Goal: Task Accomplishment & Management: Manage account settings

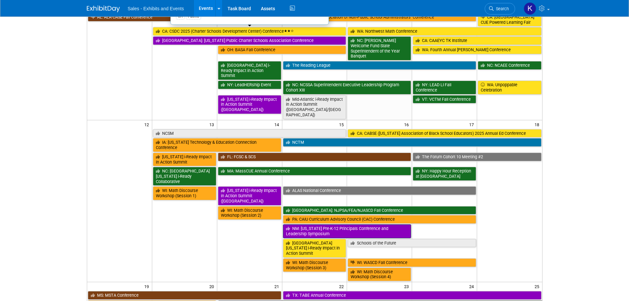
scroll to position [165, 0]
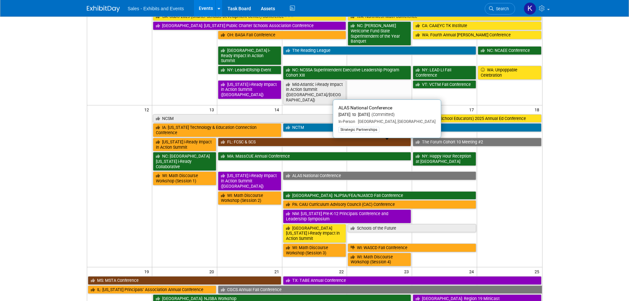
drag, startPoint x: 318, startPoint y: 144, endPoint x: 324, endPoint y: 147, distance: 6.4
click at [318, 171] on link "ALAS National Conference" at bounding box center [380, 175] width 194 height 9
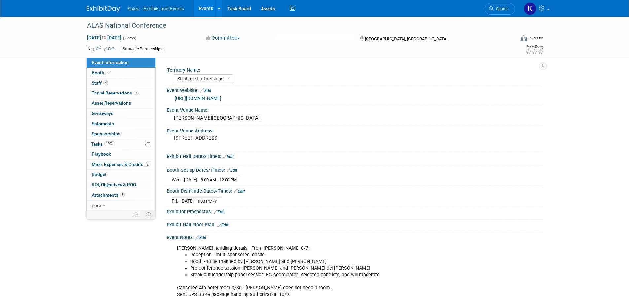
select select "Strategic Partnerships"
click at [115, 165] on span "Misc. Expenses & Credits 2" at bounding box center [121, 164] width 58 height 5
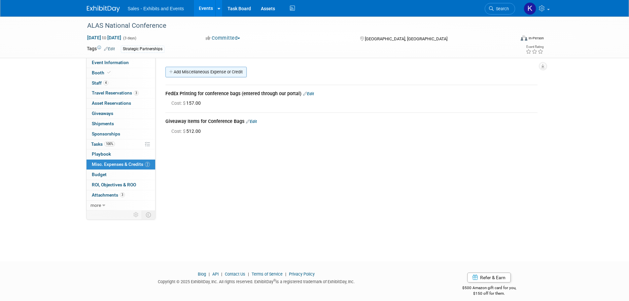
click at [210, 74] on link "Add Miscellaneous Expense or Credit" at bounding box center [206, 72] width 81 height 11
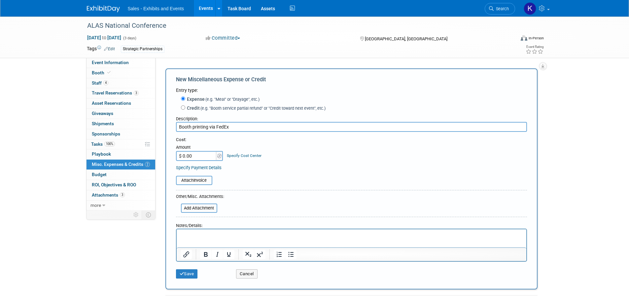
type input "Booth printing via FedEx"
type input "$ 350.00"
click at [194, 182] on input "file" at bounding box center [172, 180] width 79 height 8
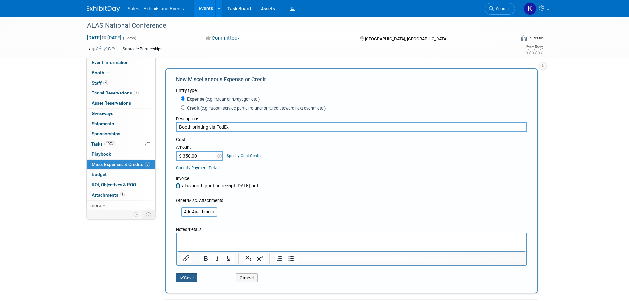
click at [181, 277] on icon "submit" at bounding box center [182, 278] width 5 height 4
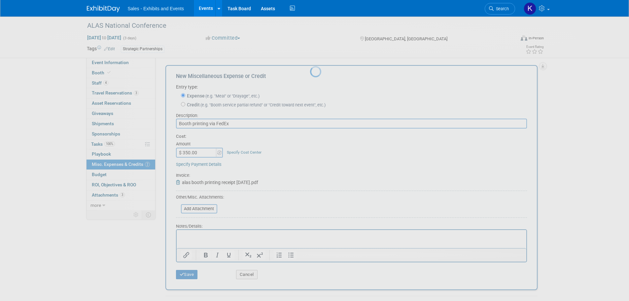
scroll to position [7, 0]
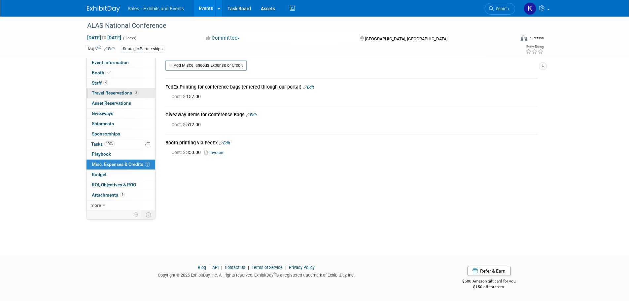
click at [104, 92] on span "Travel Reservations 3" at bounding box center [115, 92] width 47 height 5
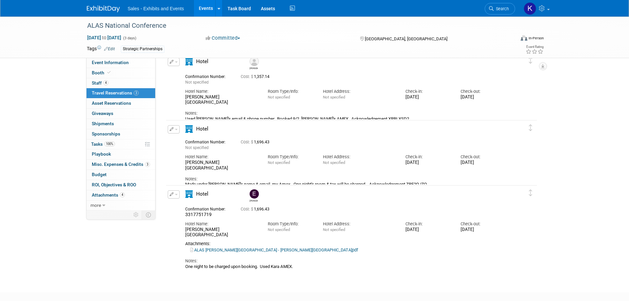
scroll to position [0, 0]
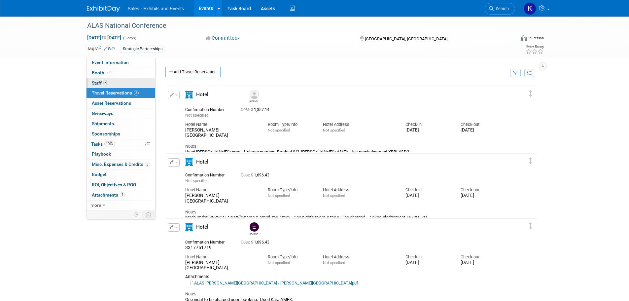
click at [94, 83] on span "Staff 4" at bounding box center [100, 82] width 17 height 5
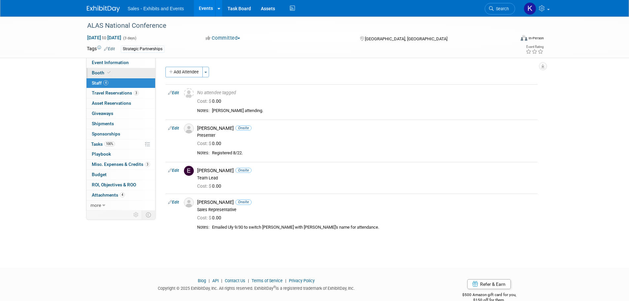
click at [93, 70] on span "Booth" at bounding box center [102, 72] width 20 height 5
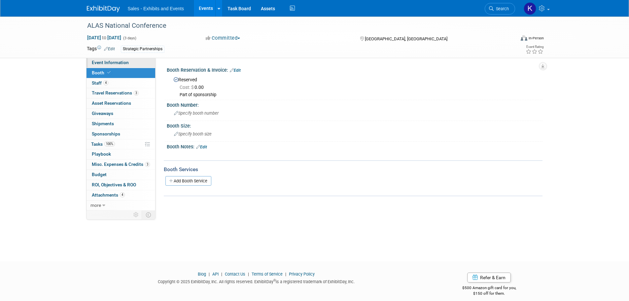
click at [96, 63] on span "Event Information" at bounding box center [110, 62] width 37 height 5
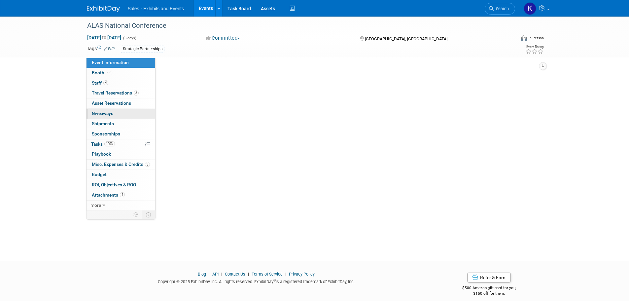
select select "Strategic Partnerships"
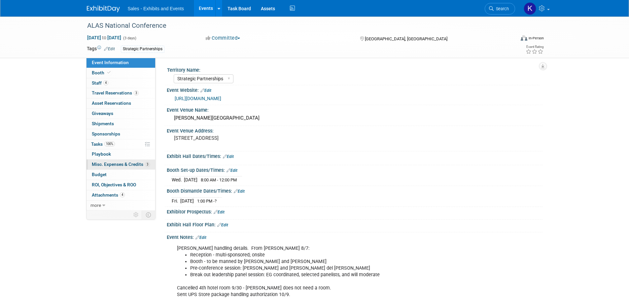
click at [127, 162] on span "Misc. Expenses & Credits 3" at bounding box center [121, 164] width 58 height 5
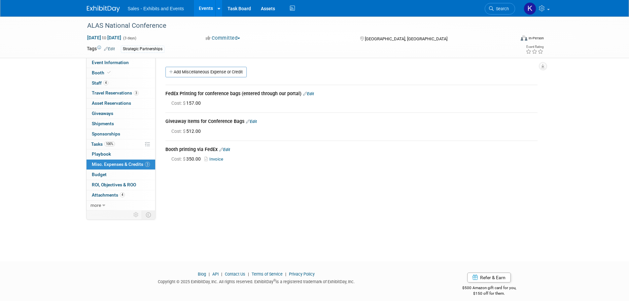
click at [107, 9] on img at bounding box center [103, 9] width 33 height 7
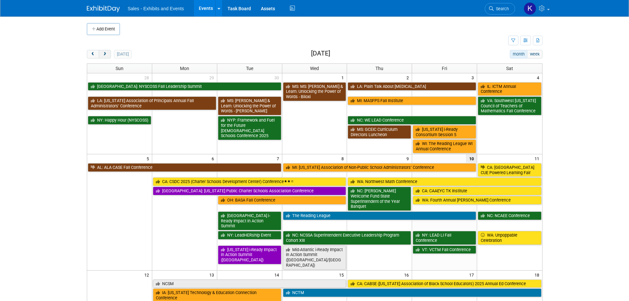
click at [102, 52] on span "next" at bounding box center [104, 54] width 5 height 4
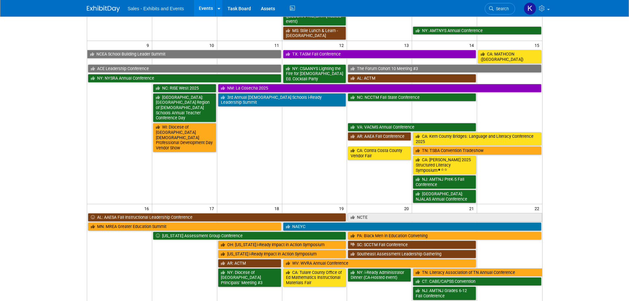
scroll to position [330, 0]
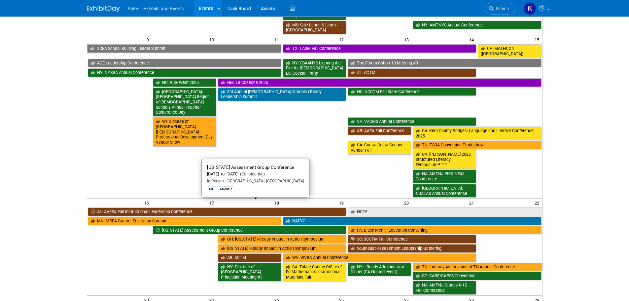
click at [187, 226] on link "Maryland Assessment Group Conference" at bounding box center [250, 230] width 194 height 9
click at [0, 0] on div at bounding box center [0, 0] width 0 height 0
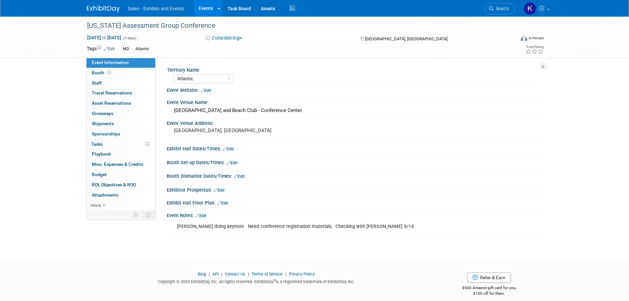
select select "Atlantic"
click at [244, 40] on button "Considering" at bounding box center [224, 38] width 41 height 7
click at [240, 48] on link "Committed" at bounding box center [230, 48] width 52 height 9
click at [100, 76] on link "Booth" at bounding box center [121, 73] width 69 height 10
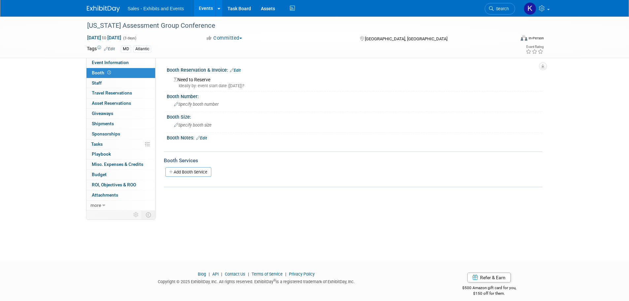
click at [242, 69] on div "Booth Reservation & Invoice: Edit" at bounding box center [355, 69] width 376 height 9
click at [235, 67] on div "Booth Reservation & Invoice: Edit" at bounding box center [355, 69] width 376 height 9
click at [239, 69] on link "Edit" at bounding box center [235, 70] width 11 height 5
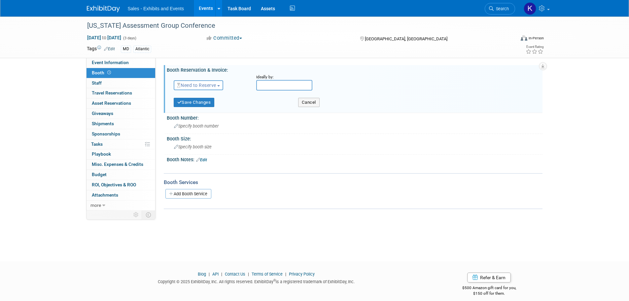
click at [216, 83] on span "Need to Reserve" at bounding box center [196, 85] width 39 height 5
drag, startPoint x: 205, startPoint y: 104, endPoint x: 211, endPoint y: 105, distance: 7.0
click at [205, 104] on link "Reserved" at bounding box center [209, 105] width 71 height 9
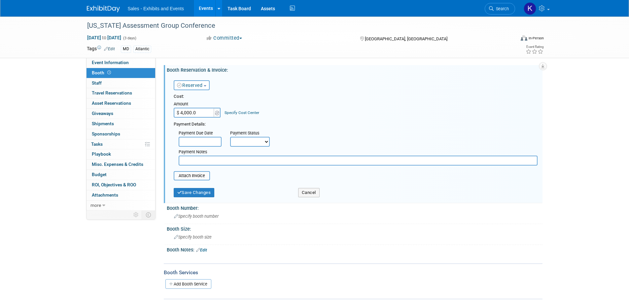
type input "$ 4,000.00"
click at [240, 185] on form "Reserved Need to Reserve Reserved No Reservation Required Ideally by: Cost: Amo…" at bounding box center [356, 137] width 364 height 126
click at [196, 194] on button "Save Changes" at bounding box center [194, 192] width 41 height 9
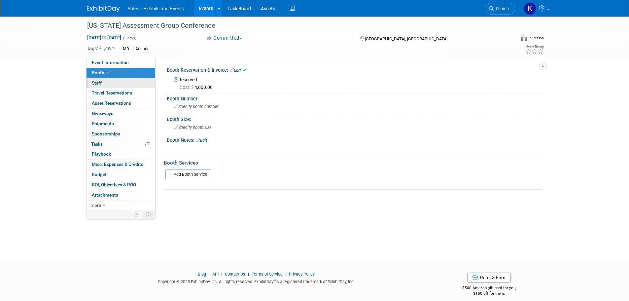
drag, startPoint x: 96, startPoint y: 84, endPoint x: 100, endPoint y: 85, distance: 4.4
click at [96, 84] on span "Staff 0" at bounding box center [97, 82] width 10 height 5
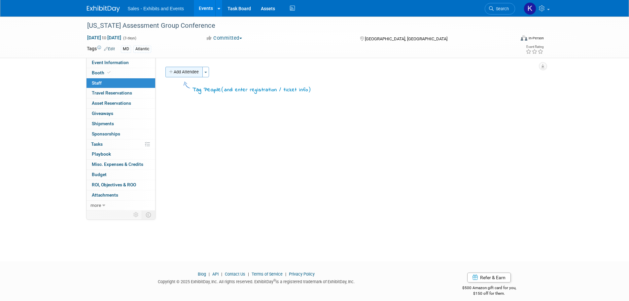
click at [178, 75] on button "Add Attendee" at bounding box center [184, 72] width 37 height 11
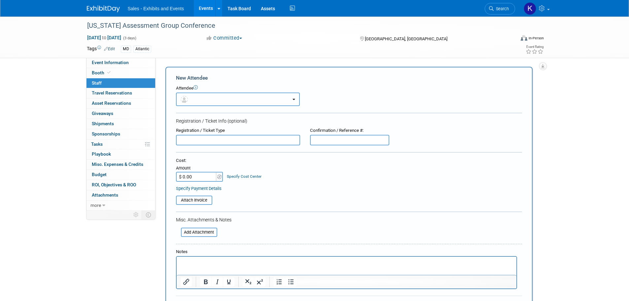
click at [210, 97] on button "button" at bounding box center [238, 100] width 124 height 14
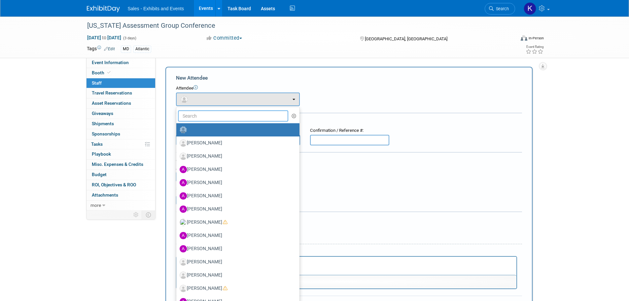
click at [208, 117] on input "text" at bounding box center [233, 115] width 111 height 11
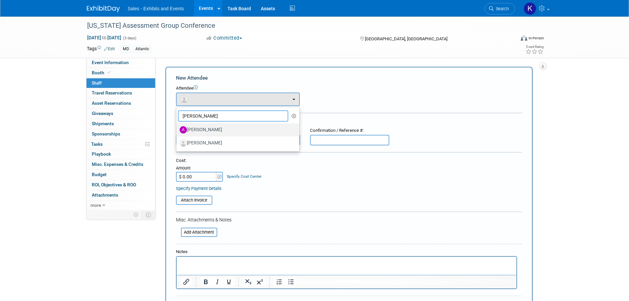
type input "angie"
drag, startPoint x: 211, startPoint y: 127, endPoint x: 213, endPoint y: 131, distance: 3.9
click at [211, 128] on label "[PERSON_NAME]" at bounding box center [236, 130] width 113 height 11
click at [177, 128] on input "[PERSON_NAME]" at bounding box center [175, 129] width 4 height 4
select select "62c8d357-7bbf-421b-b157-ce5c0f1ba705"
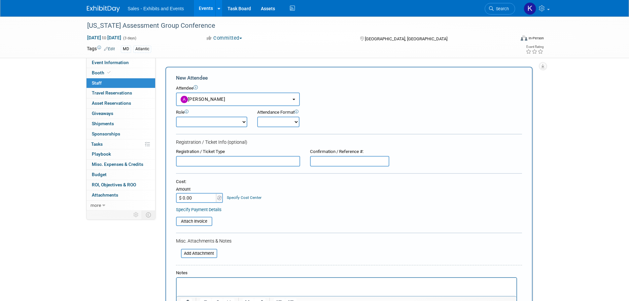
click at [244, 123] on select "Author Demonstrator Host Planner Presenter Product Rep Sales Representative" at bounding box center [211, 122] width 71 height 11
select select "4"
click at [176, 117] on select "Author Demonstrator Host Planner Presenter Product Rep Sales Representative" at bounding box center [211, 122] width 71 height 11
click at [285, 122] on select "Onsite Remote" at bounding box center [278, 122] width 42 height 11
select select "1"
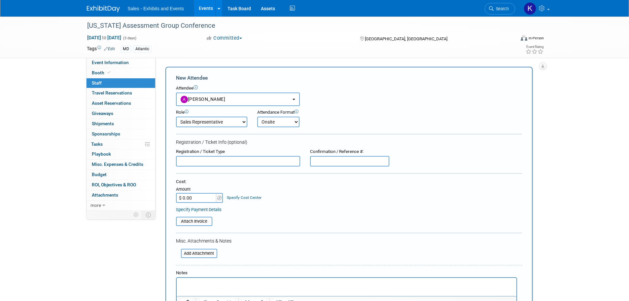
click at [257, 117] on select "Onsite Remote" at bounding box center [278, 122] width 42 height 11
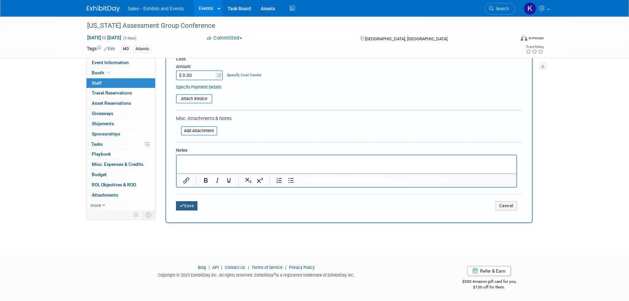
click at [191, 206] on button "Save" at bounding box center [187, 205] width 22 height 9
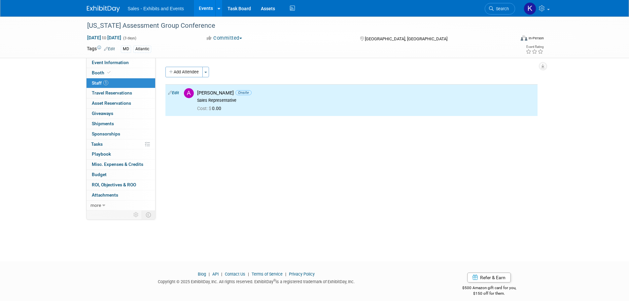
drag, startPoint x: 187, startPoint y: 72, endPoint x: 190, endPoint y: 74, distance: 3.5
click at [188, 72] on button "Add Attendee" at bounding box center [184, 72] width 37 height 11
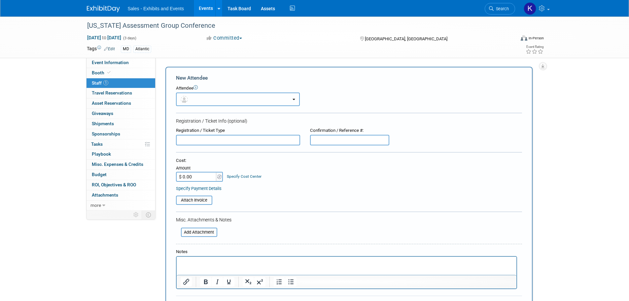
click at [227, 96] on button "button" at bounding box center [238, 100] width 124 height 14
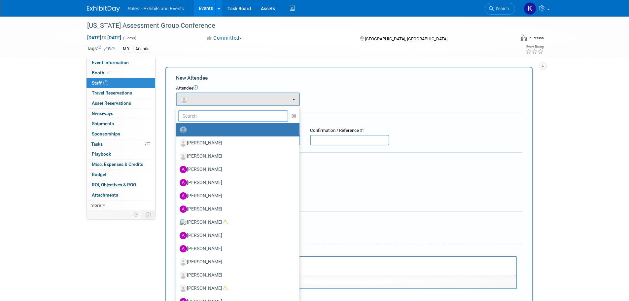
click at [219, 113] on input "text" at bounding box center [233, 115] width 111 height 11
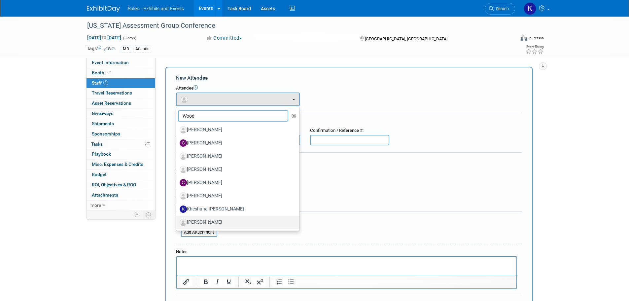
type input "Wood"
drag, startPoint x: 198, startPoint y: 222, endPoint x: 210, endPoint y: 214, distance: 13.7
click at [198, 222] on label "[PERSON_NAME]" at bounding box center [236, 222] width 113 height 11
click at [177, 222] on input "[PERSON_NAME]" at bounding box center [175, 221] width 4 height 4
select select "00637de8-a5e5-40a6-9ad6-466a2c85b90c"
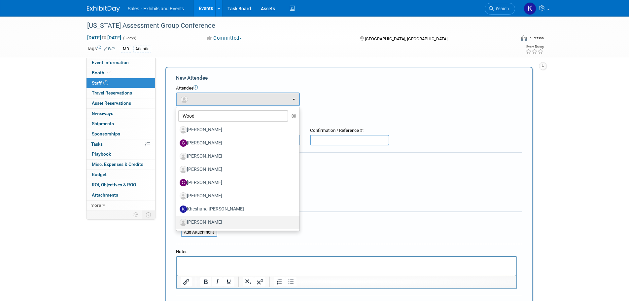
select select "5"
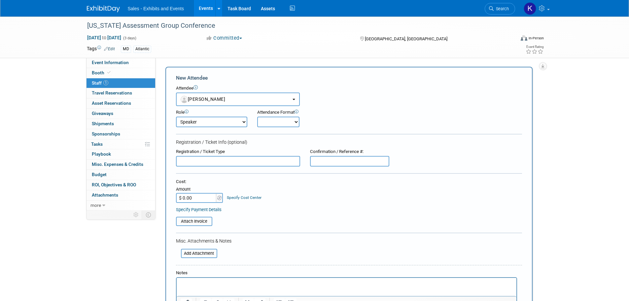
click at [284, 121] on select "Onsite Remote" at bounding box center [278, 122] width 42 height 11
select select "1"
click at [257, 117] on select "Onsite Remote" at bounding box center [278, 122] width 42 height 11
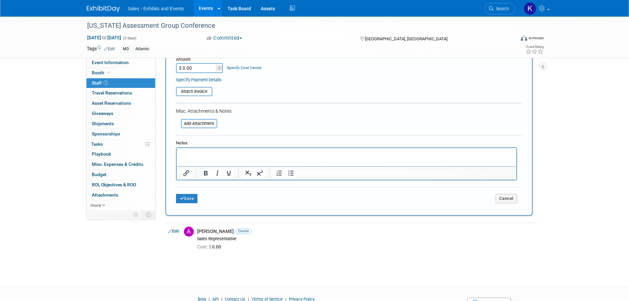
scroll to position [132, 0]
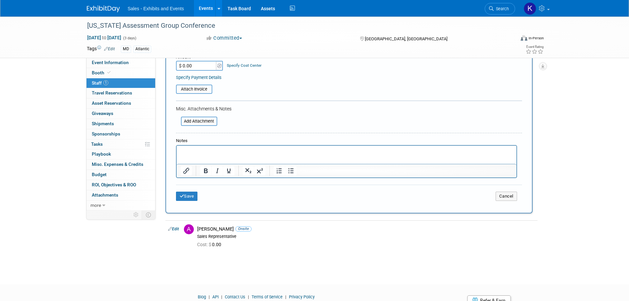
click at [194, 149] on p "Rich Text Area. Press ALT-0 for help." at bounding box center [346, 151] width 332 height 7
click at [178, 200] on button "Save" at bounding box center [187, 196] width 22 height 9
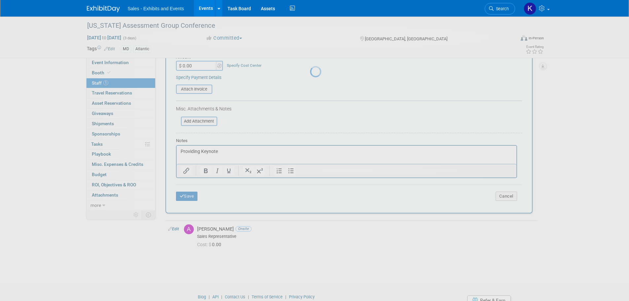
scroll to position [7, 0]
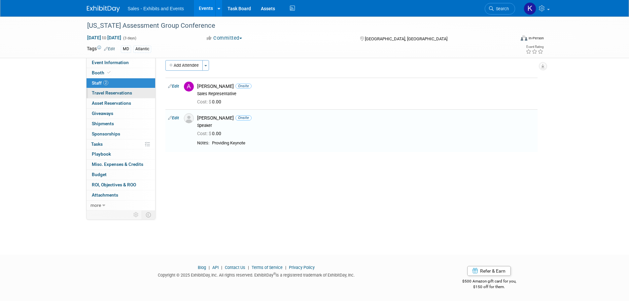
click at [116, 93] on span "Travel Reservations 0" at bounding box center [112, 92] width 40 height 5
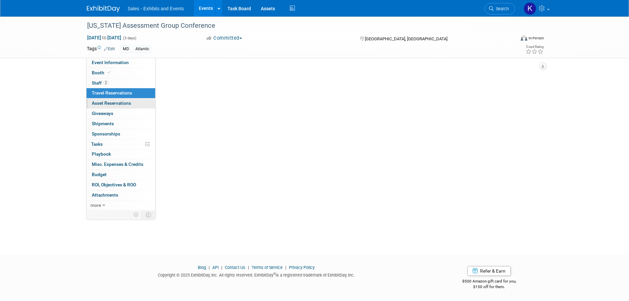
scroll to position [0, 0]
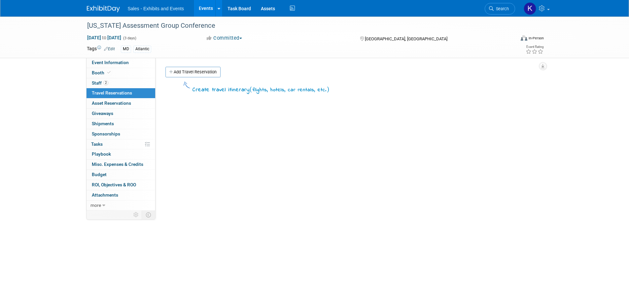
click at [106, 8] on img at bounding box center [103, 9] width 33 height 7
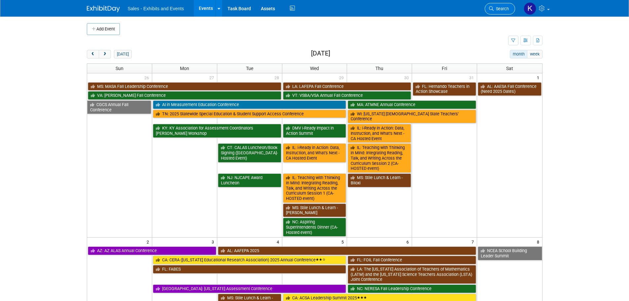
click at [501, 8] on span "Search" at bounding box center [501, 8] width 15 height 5
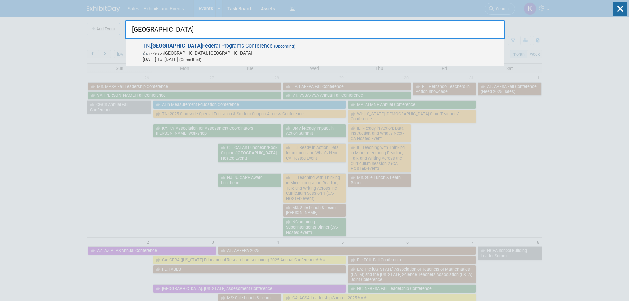
type input "east tn"
click at [190, 46] on span "TN: East TN Federal Programs Conference (Upcoming) In-Person Gatlinburg, TN Dec…" at bounding box center [321, 53] width 360 height 20
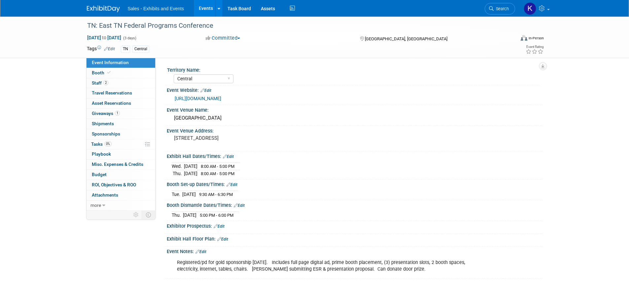
select select "Central"
click at [103, 142] on span "Tasks 0%" at bounding box center [101, 143] width 20 height 5
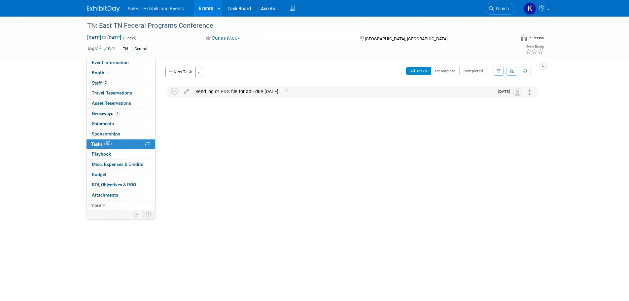
click at [242, 94] on div "Send jpg or PDG file for ad - due [DATE]. 1" at bounding box center [343, 91] width 302 height 11
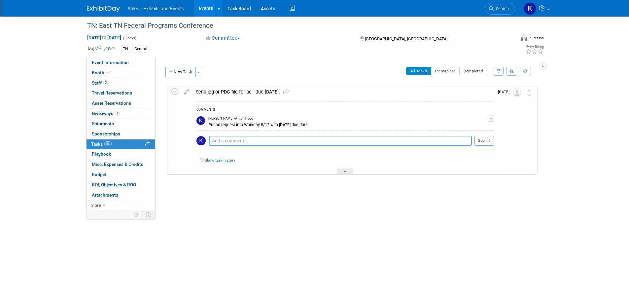
click at [104, 12] on img at bounding box center [103, 9] width 33 height 7
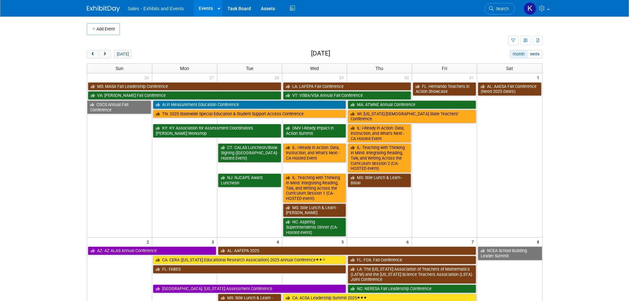
click at [501, 9] on span "Search" at bounding box center [501, 8] width 15 height 5
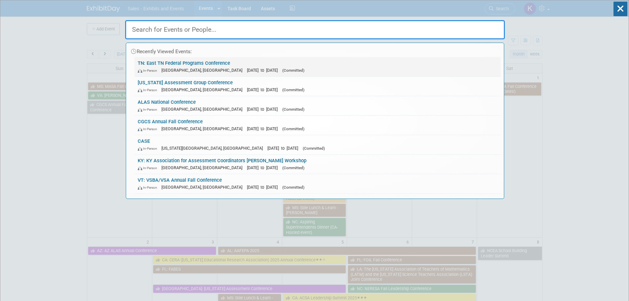
click at [195, 64] on link "TN: East TN Federal Programs Conference In-Person Gatlinburg, TN Dec 10, 2025 t…" at bounding box center [317, 66] width 366 height 19
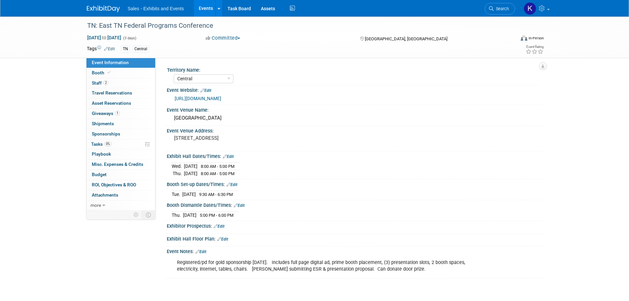
select select "Central"
click at [221, 97] on link "https://web.cvent.com/event/63f58876-cda5-47f4-9a87-c6135dba73cc/websitePage:d6…" at bounding box center [198, 98] width 47 height 5
drag, startPoint x: 100, startPoint y: 143, endPoint x: 107, endPoint y: 142, distance: 7.0
click at [100, 143] on span "Tasks 0%" at bounding box center [101, 143] width 20 height 5
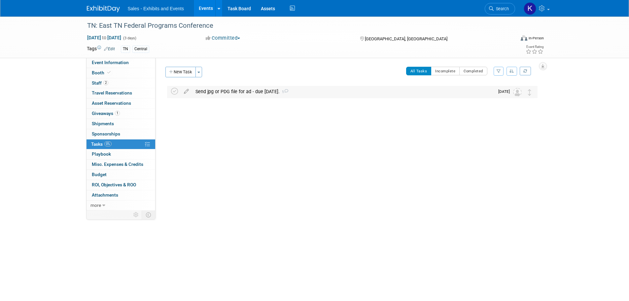
click at [242, 94] on div "Send jpg or PDG file for ad - due Oct. 24. 1" at bounding box center [343, 91] width 302 height 11
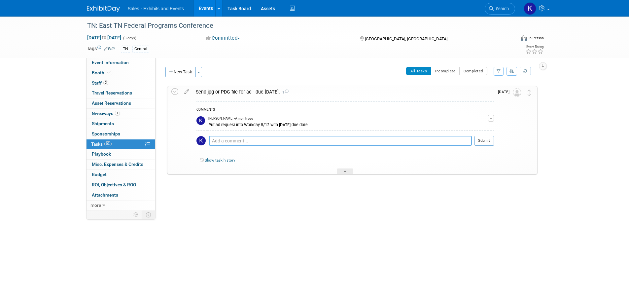
drag, startPoint x: 266, startPoint y: 139, endPoint x: 275, endPoint y: 138, distance: 8.9
click at [266, 139] on textarea at bounding box center [340, 141] width 263 height 10
type textarea "Sent to Jerry Whitaker 10/10."
click at [487, 141] on button "Submit" at bounding box center [484, 141] width 19 height 10
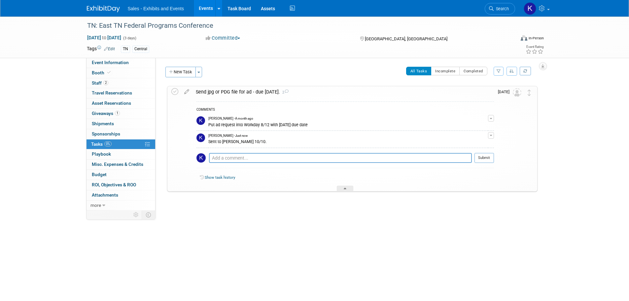
drag, startPoint x: 174, startPoint y: 91, endPoint x: 186, endPoint y: 98, distance: 14.5
click at [174, 92] on icon at bounding box center [174, 91] width 7 height 7
click at [110, 60] on span "Event Information" at bounding box center [110, 62] width 37 height 5
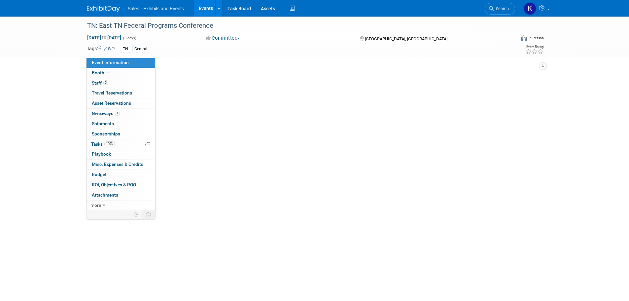
select select "Central"
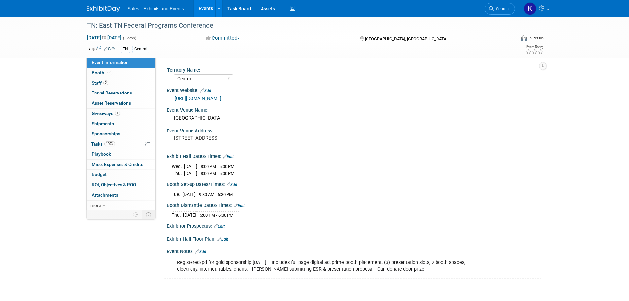
click at [101, 8] on img at bounding box center [103, 9] width 33 height 7
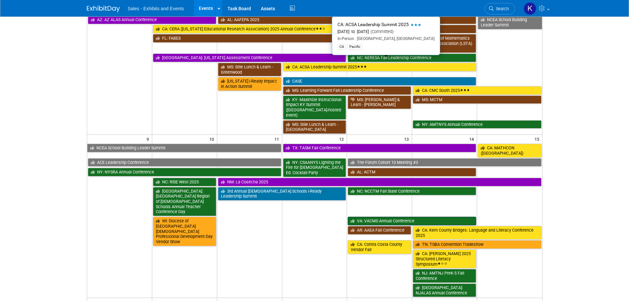
scroll to position [231, 0]
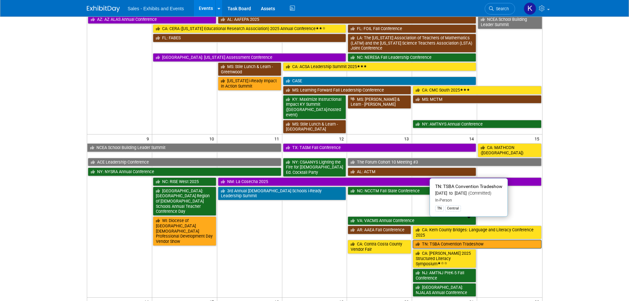
click at [446, 240] on link "TN: TSBA Convention Tradeshow" at bounding box center [477, 244] width 129 height 9
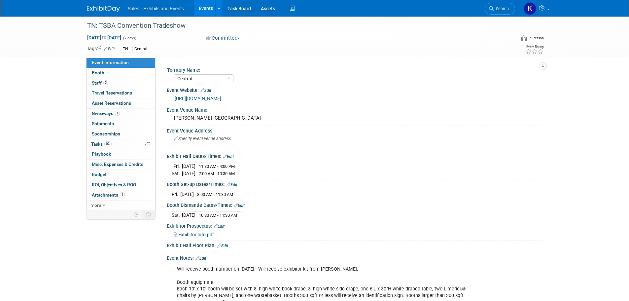
select select "Central"
click at [99, 71] on span "Booth" at bounding box center [102, 72] width 20 height 5
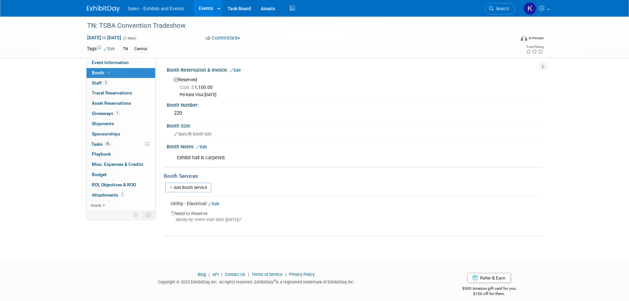
click at [214, 204] on link "Edit" at bounding box center [213, 204] width 11 height 5
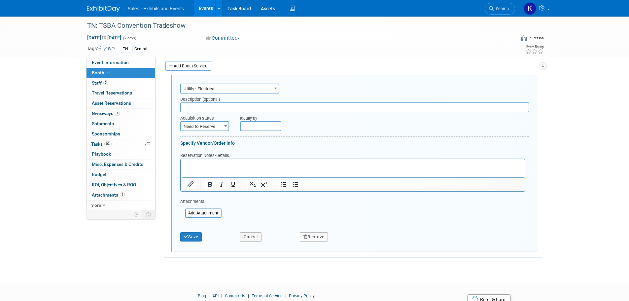
click at [221, 128] on span "Need to Reserve" at bounding box center [205, 126] width 48 height 9
select select "2"
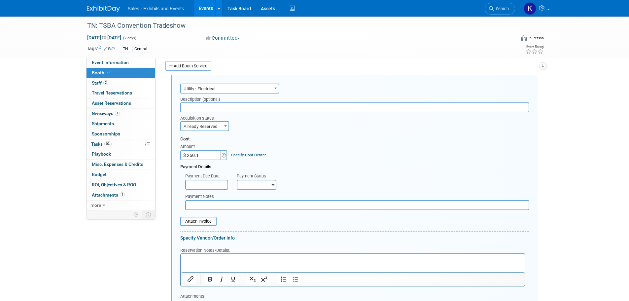
type input "$ 260.11"
click at [213, 206] on input "text" at bounding box center [357, 205] width 344 height 10
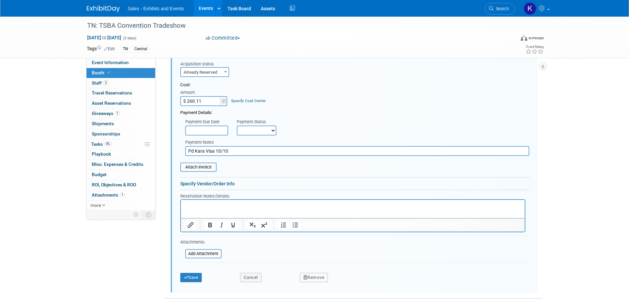
scroll to position [188, 0]
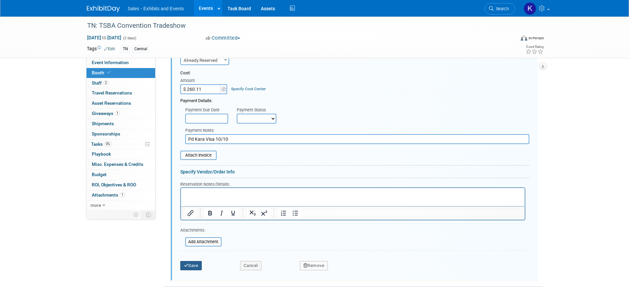
type input "Pd Kara Visa 10/10"
drag, startPoint x: 183, startPoint y: 265, endPoint x: 192, endPoint y: 264, distance: 8.3
click at [183, 264] on button "Save" at bounding box center [191, 265] width 22 height 9
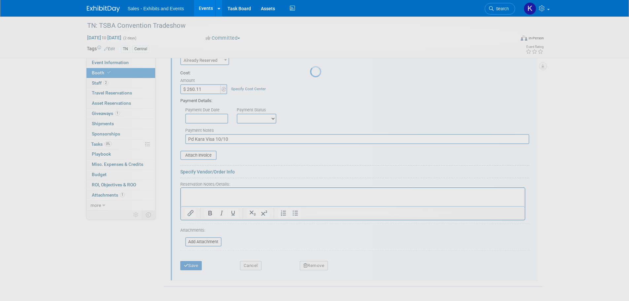
scroll to position [16, 0]
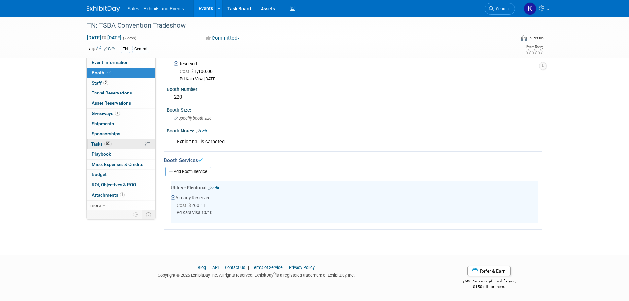
click at [98, 143] on span "Tasks 0%" at bounding box center [101, 143] width 20 height 5
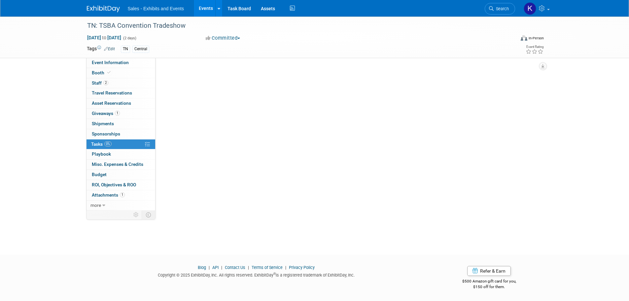
scroll to position [0, 0]
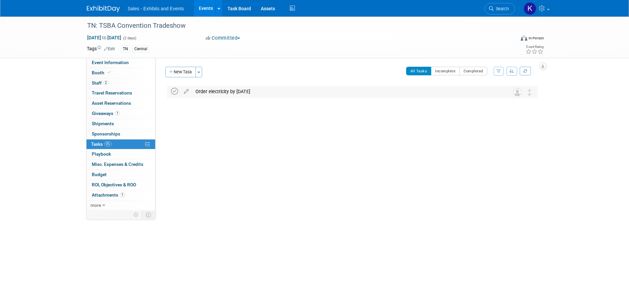
click at [176, 93] on icon at bounding box center [174, 91] width 7 height 7
click at [224, 87] on div "Order electricity by [DATE]" at bounding box center [346, 91] width 308 height 11
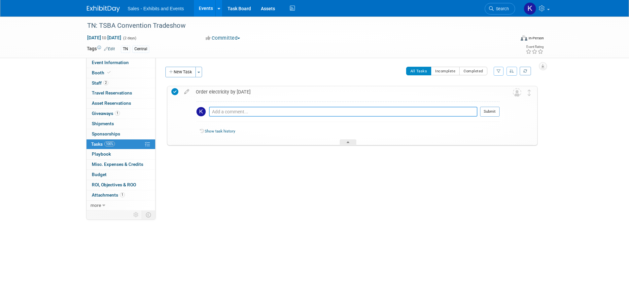
click at [246, 111] on textarea at bounding box center [343, 112] width 269 height 10
type textarea "Ordered 10/10"
click at [484, 110] on button "Submit" at bounding box center [489, 112] width 19 height 10
